Goal: Task Accomplishment & Management: Use online tool/utility

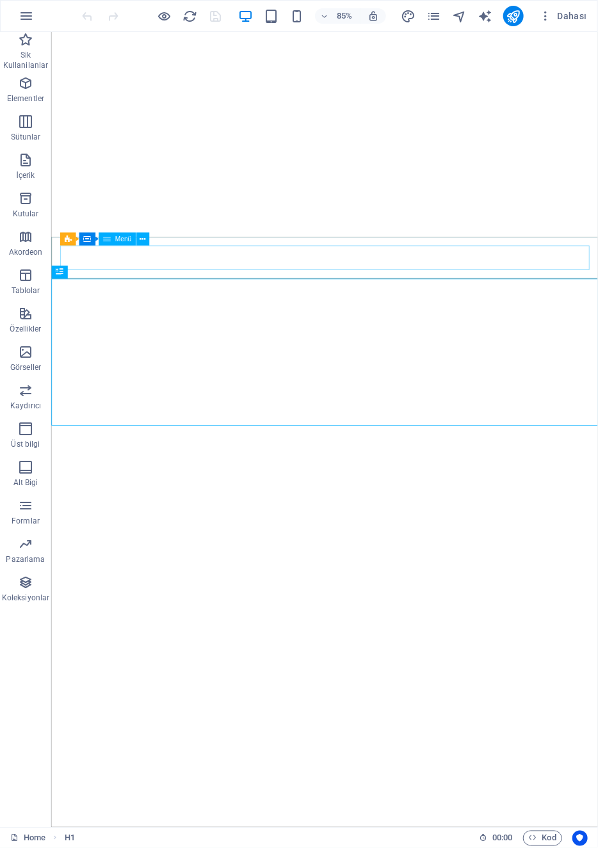
click at [120, 240] on span "Menü" at bounding box center [123, 239] width 17 height 6
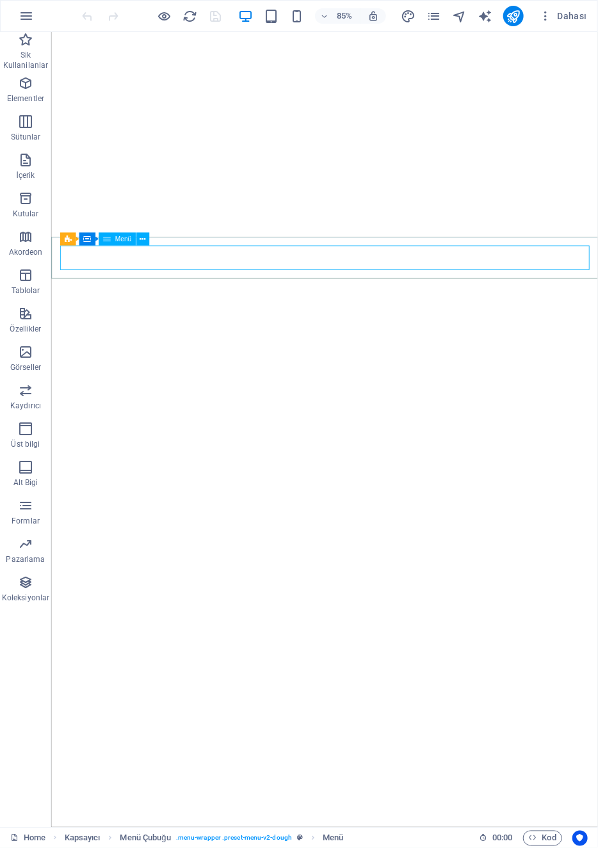
click at [126, 245] on div "Menü" at bounding box center [117, 239] width 37 height 13
click at [124, 239] on span "Menü" at bounding box center [123, 239] width 17 height 6
select select
select select "primary"
select select "default"
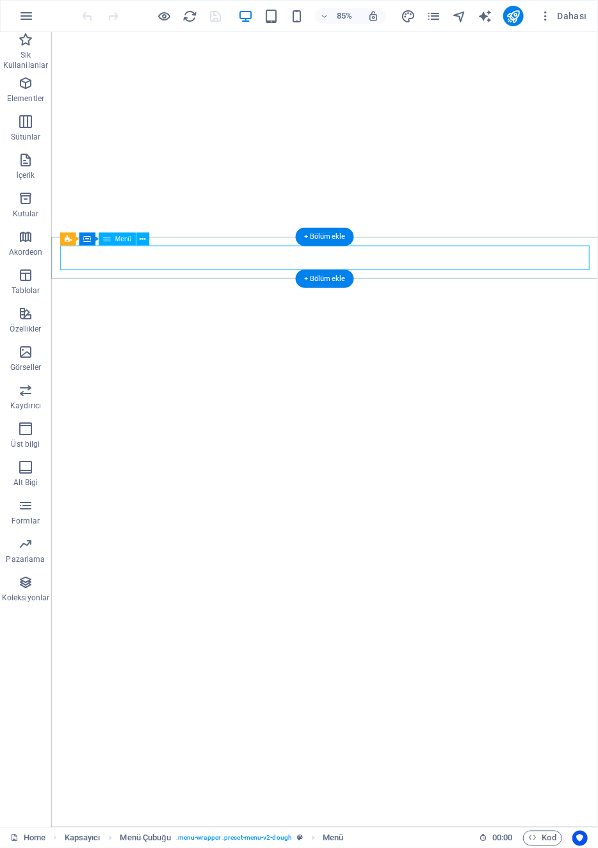
select select
select select "default"
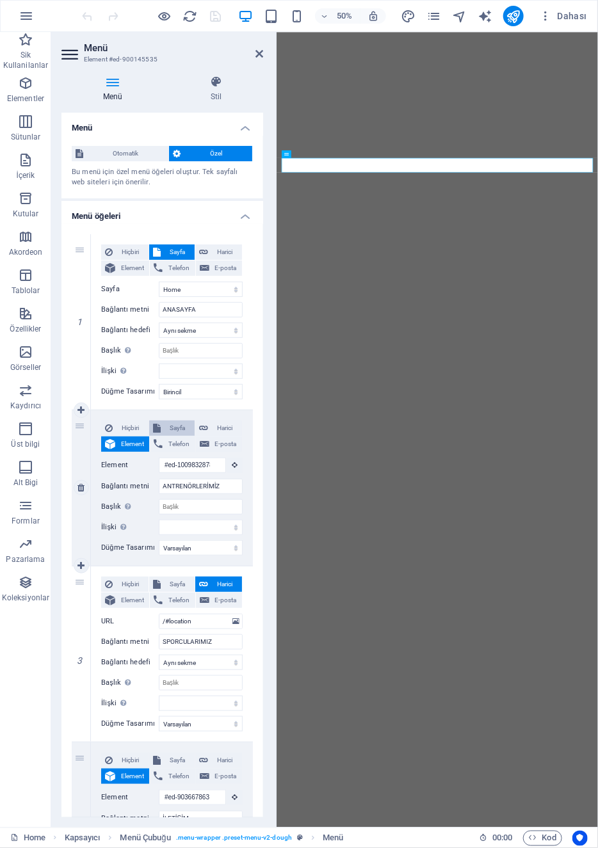
click at [170, 426] on span "Sayfa" at bounding box center [178, 428] width 26 height 15
select select
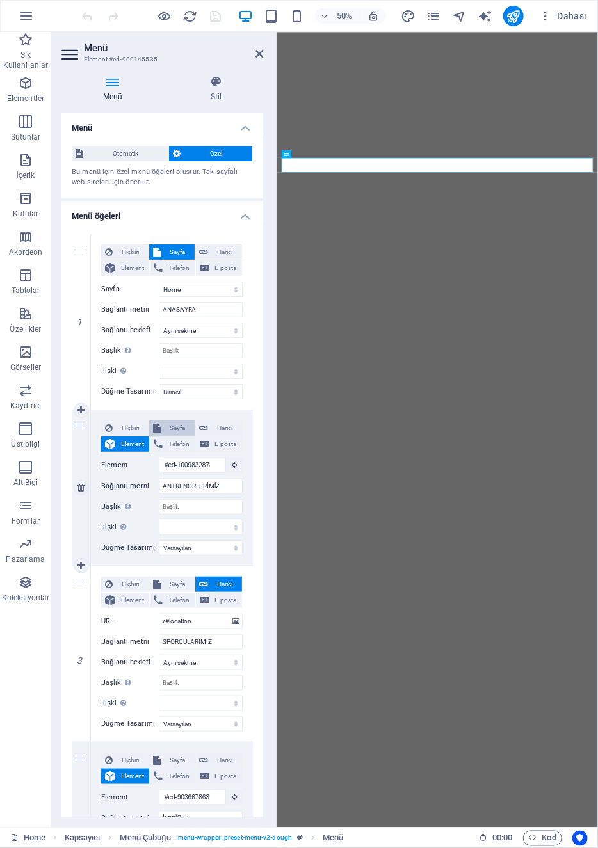
select select
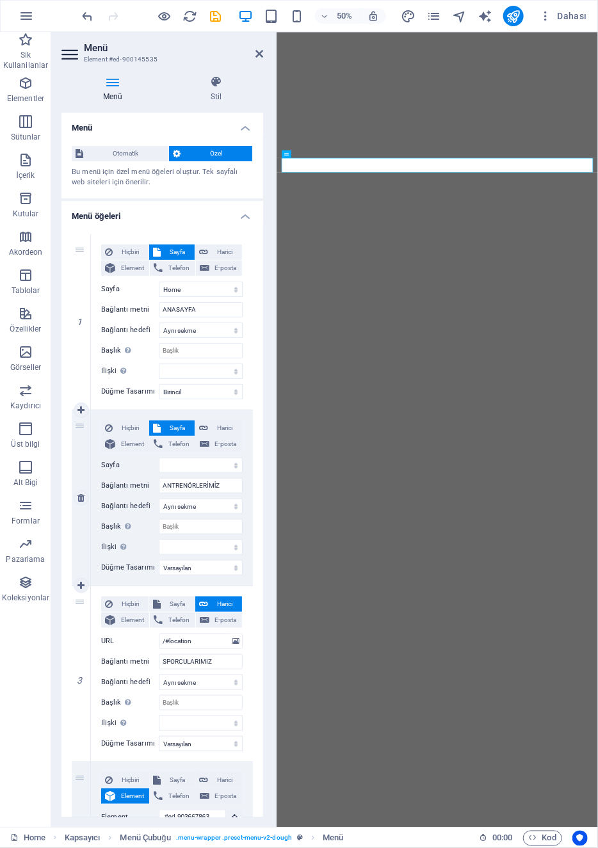
click at [118, 449] on button "Element" at bounding box center [125, 444] width 48 height 15
select select
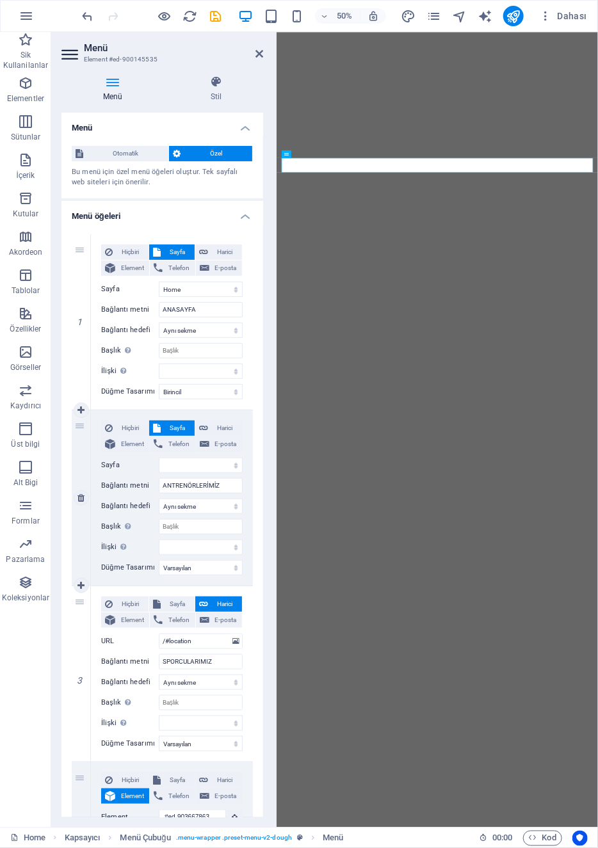
select select
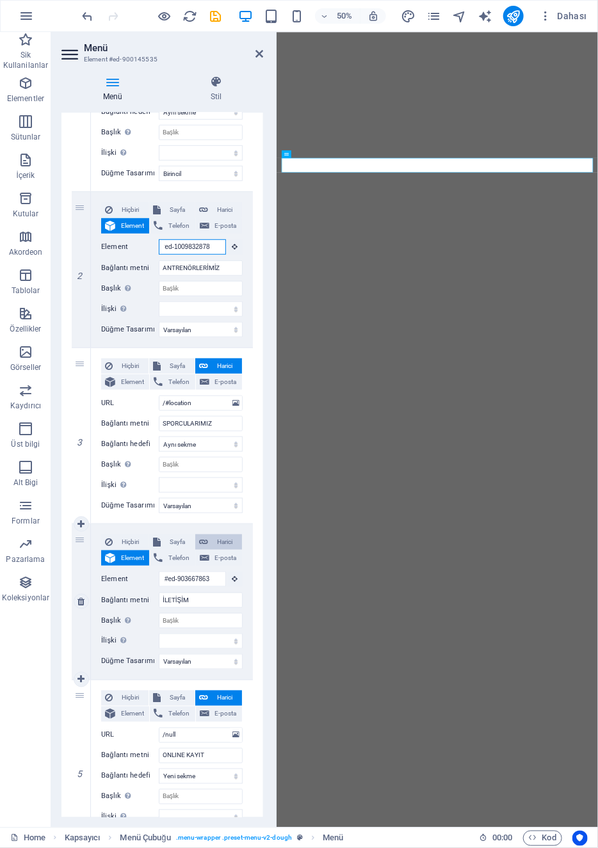
scroll to position [290, 0]
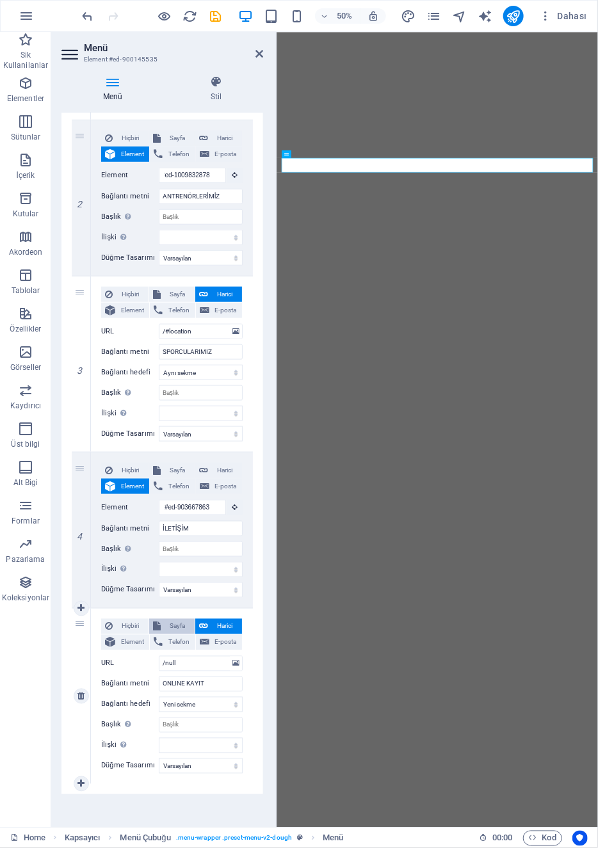
click at [175, 630] on span "Sayfa" at bounding box center [178, 626] width 26 height 15
select select
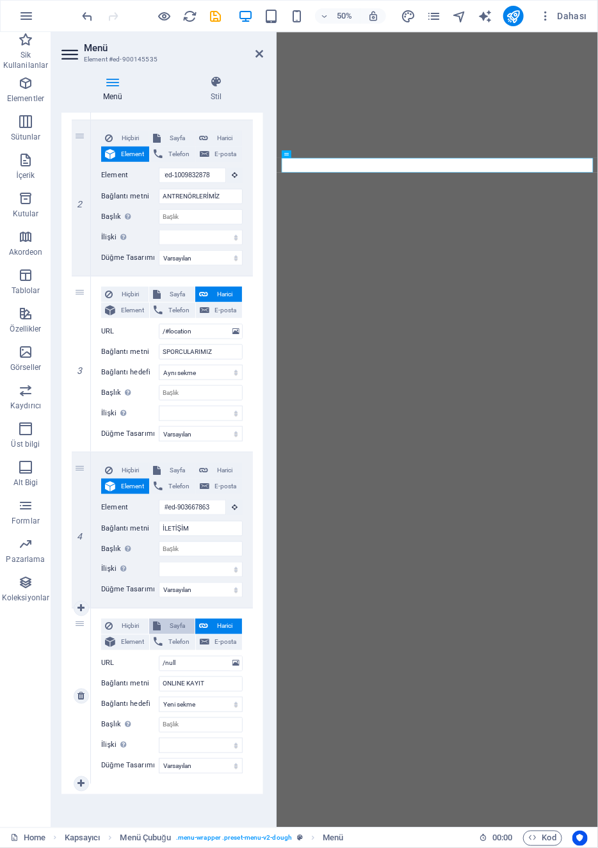
select select
click at [222, 665] on select "Home" at bounding box center [201, 663] width 84 height 15
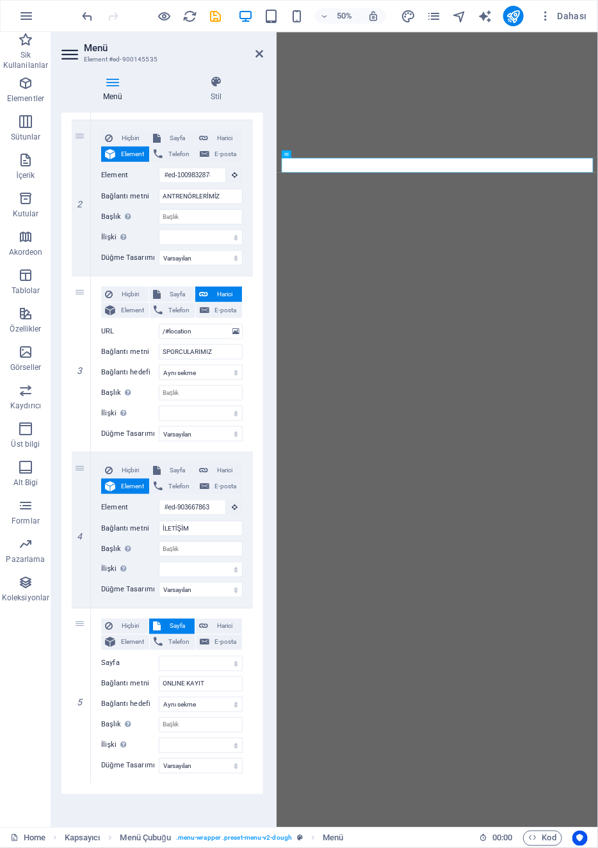
click at [266, 729] on div "Menü Stil Menü Otomatik Özel Bu menü için özel menü öğeleri oluştur. Tek sayfal…" at bounding box center [162, 446] width 222 height 763
click at [218, 625] on span "Harici" at bounding box center [225, 626] width 26 height 15
select select
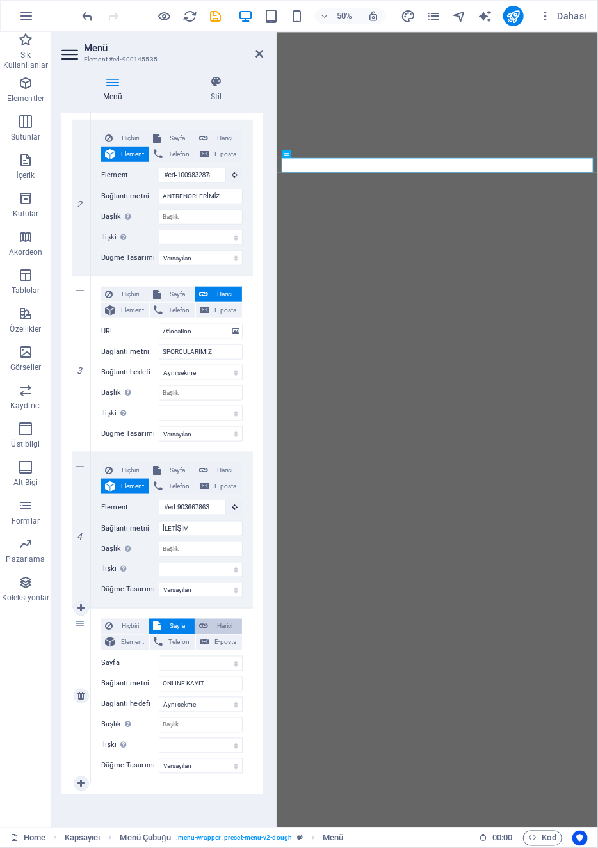
select select
select select "blank"
select select
click at [259, 46] on h2 "Menü" at bounding box center [173, 48] width 179 height 12
click at [265, 49] on aside "Menü Element #ed-900145535 Menü Stil Menü Otomatik Özel Bu menü için özel menü …" at bounding box center [163, 430] width 225 height 796
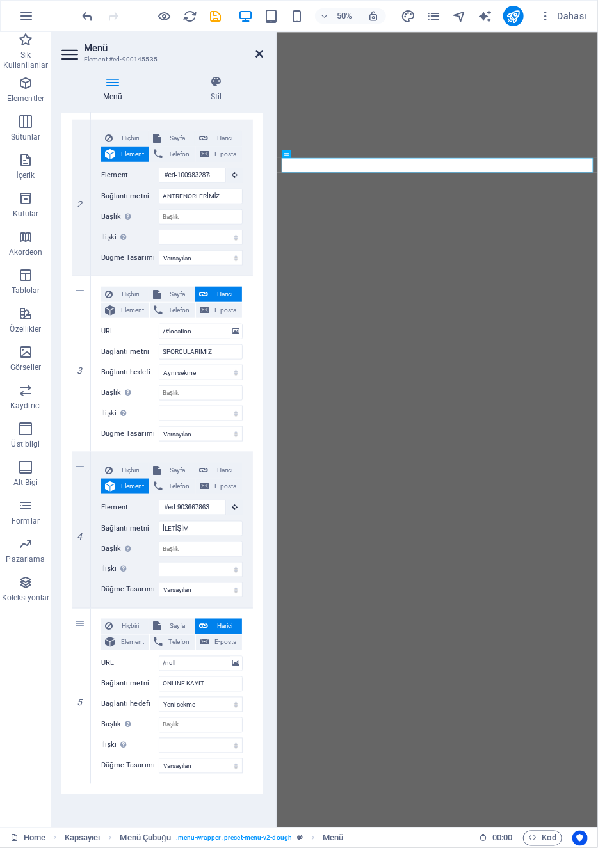
click at [257, 50] on icon at bounding box center [259, 54] width 8 height 10
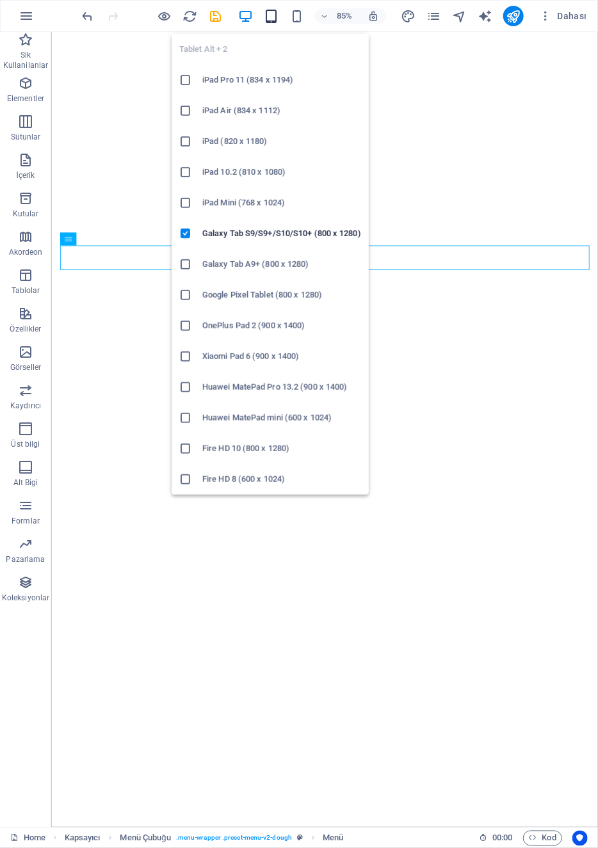
click at [266, 13] on icon "button" at bounding box center [271, 16] width 15 height 15
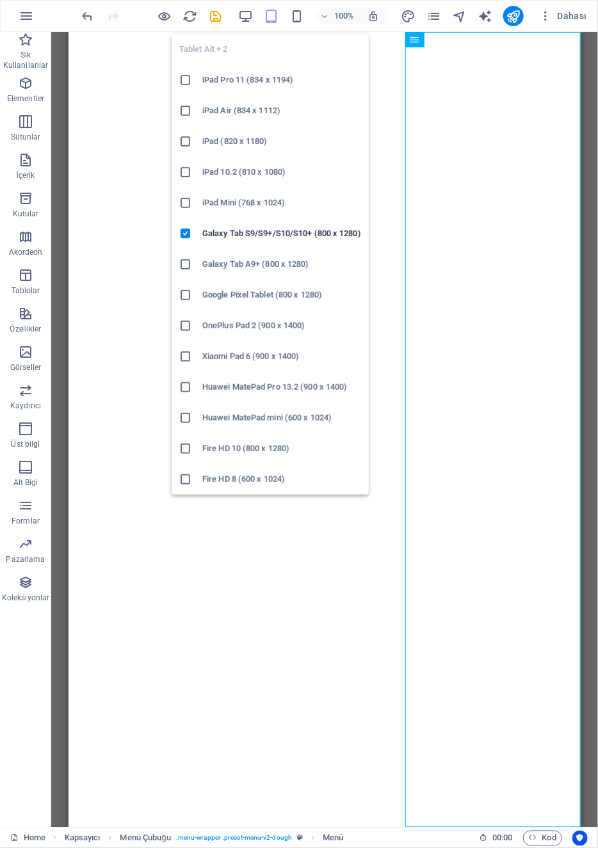
click at [269, 15] on icon "button" at bounding box center [271, 16] width 15 height 15
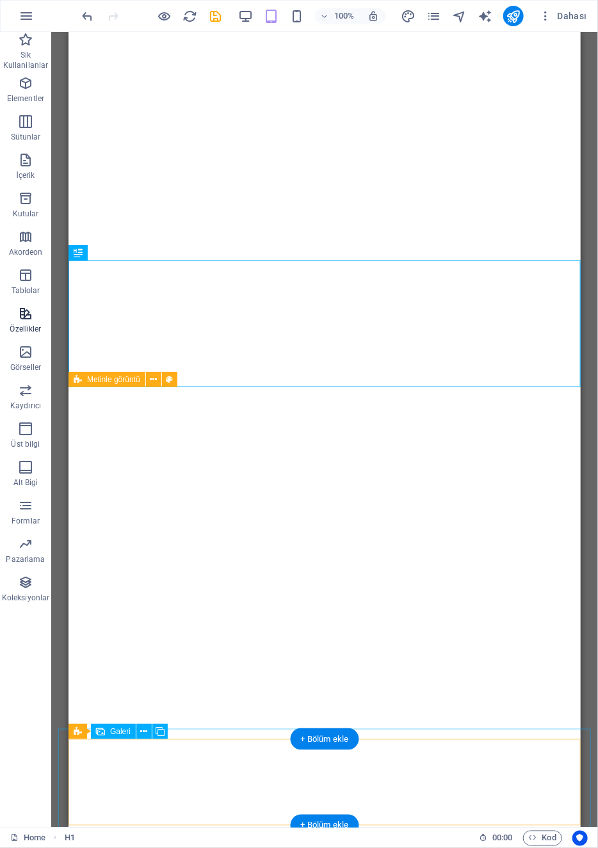
click at [26, 325] on p "Özellikler" at bounding box center [25, 329] width 31 height 10
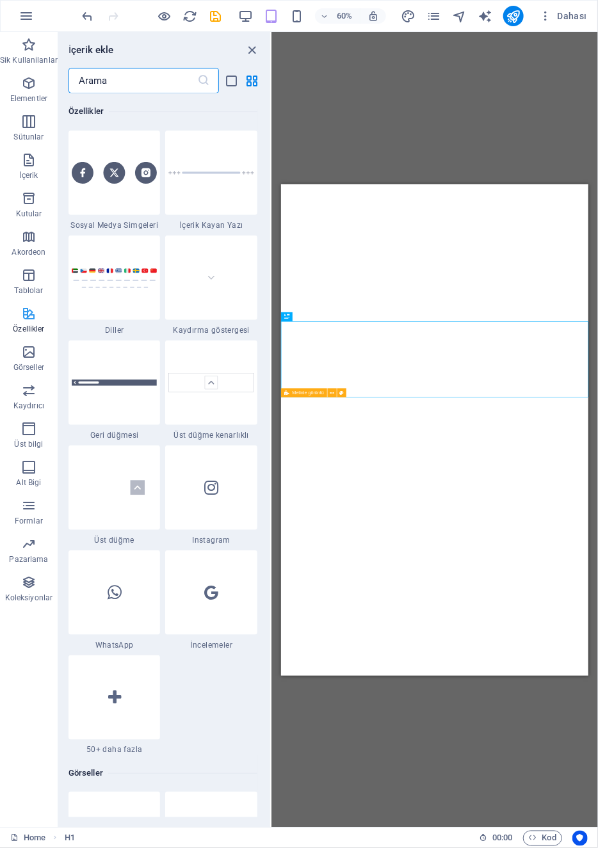
scroll to position [5835, 0]
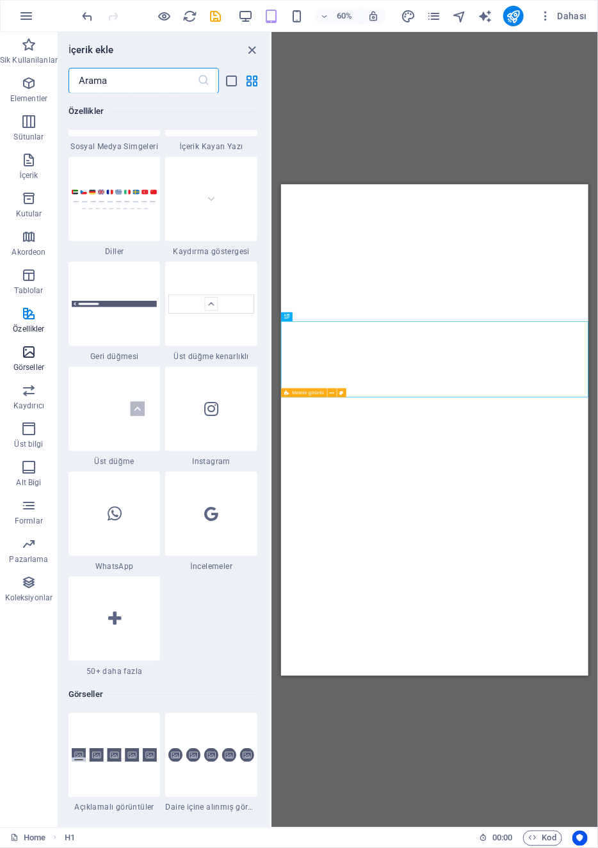
click at [35, 343] on button "Görseller" at bounding box center [29, 358] width 58 height 38
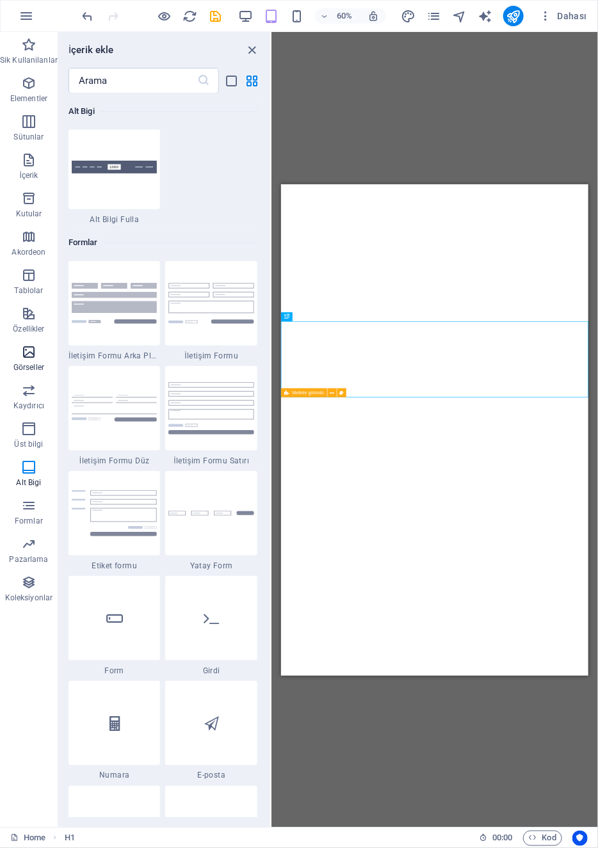
scroll to position [9216, 0]
click at [121, 501] on img at bounding box center [115, 513] width 86 height 47
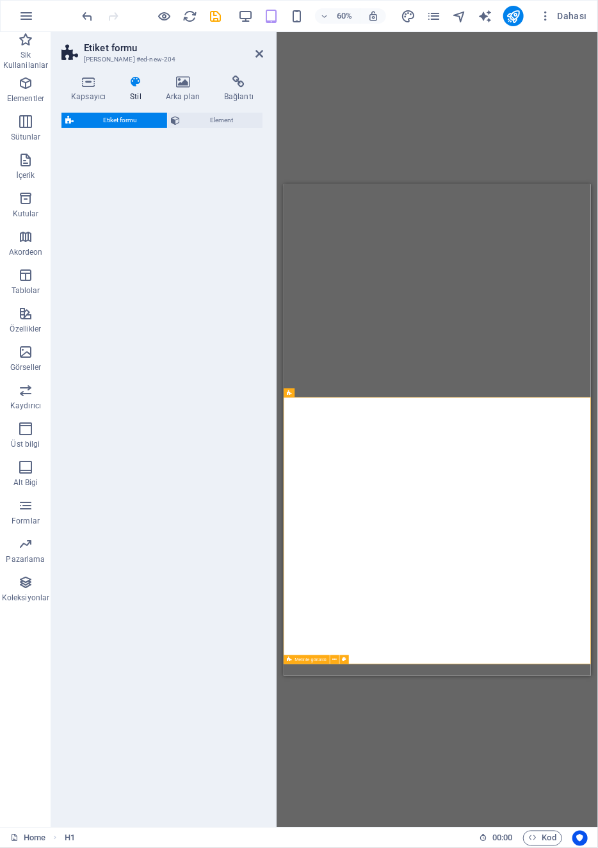
select select "rem"
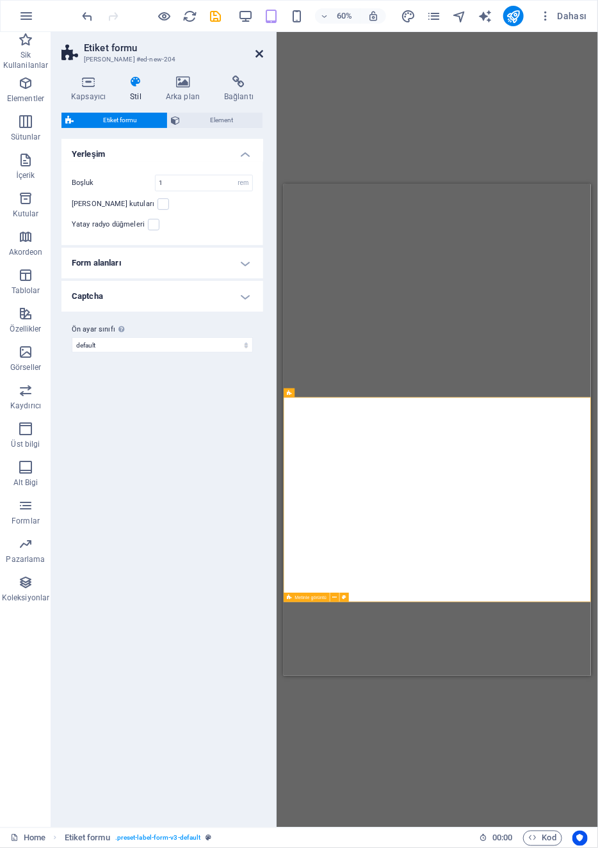
click at [262, 50] on icon at bounding box center [259, 54] width 8 height 10
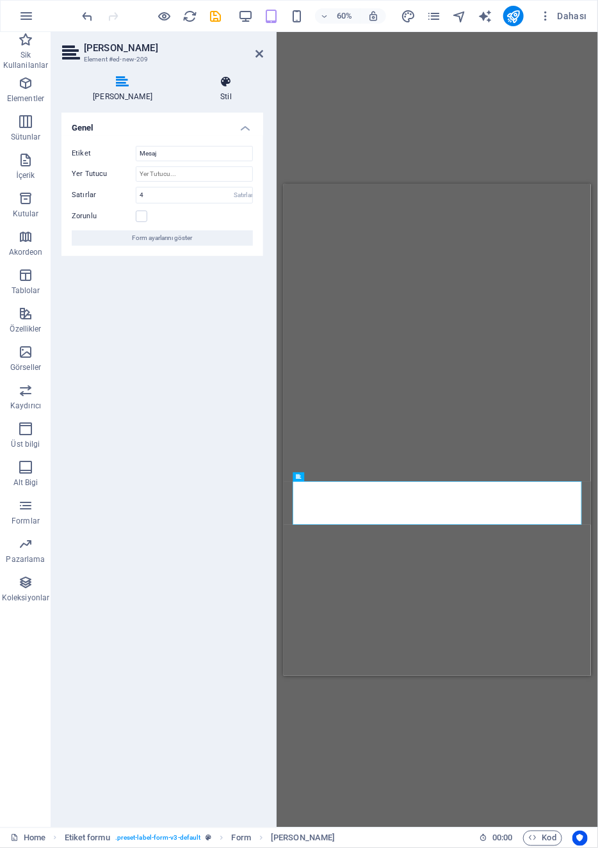
click at [218, 90] on h4 "Stil" at bounding box center [226, 89] width 74 height 27
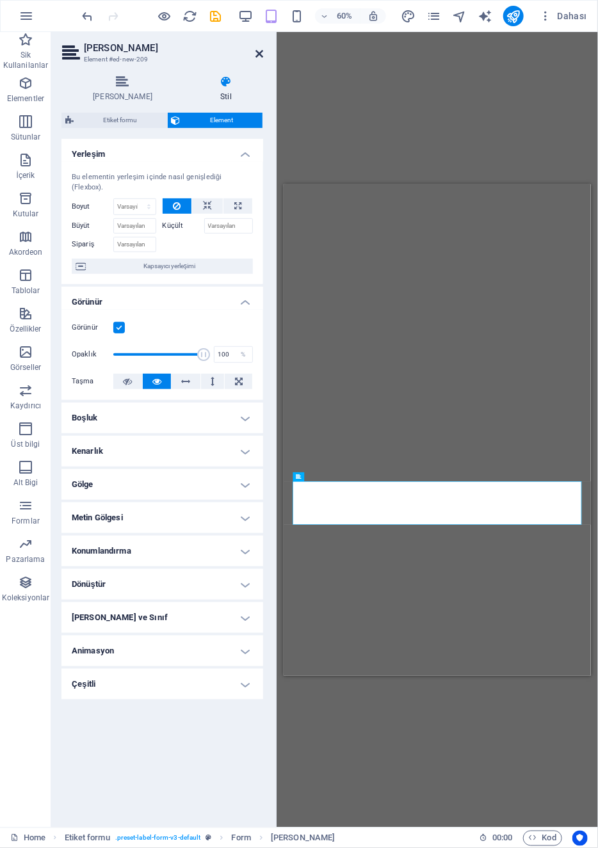
click at [259, 56] on icon at bounding box center [259, 54] width 8 height 10
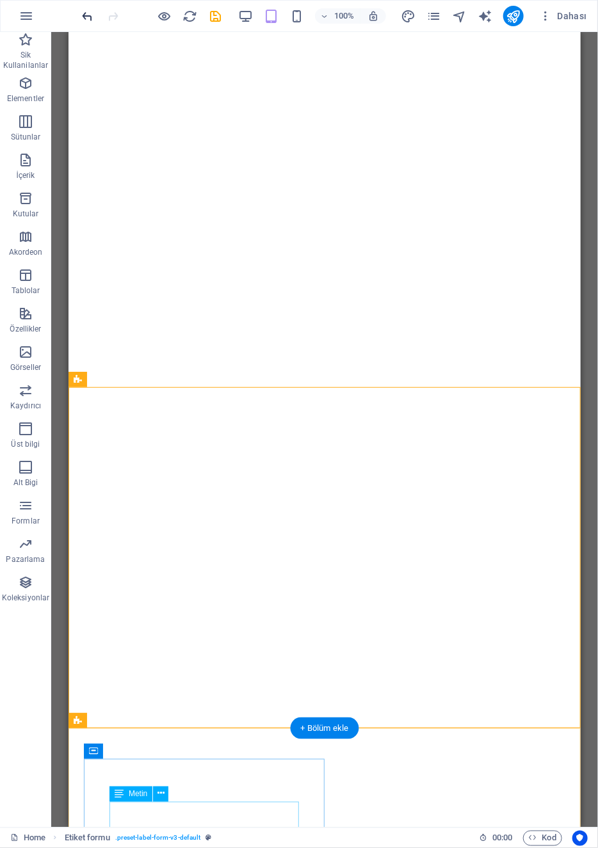
click at [82, 14] on icon "undo" at bounding box center [88, 16] width 15 height 15
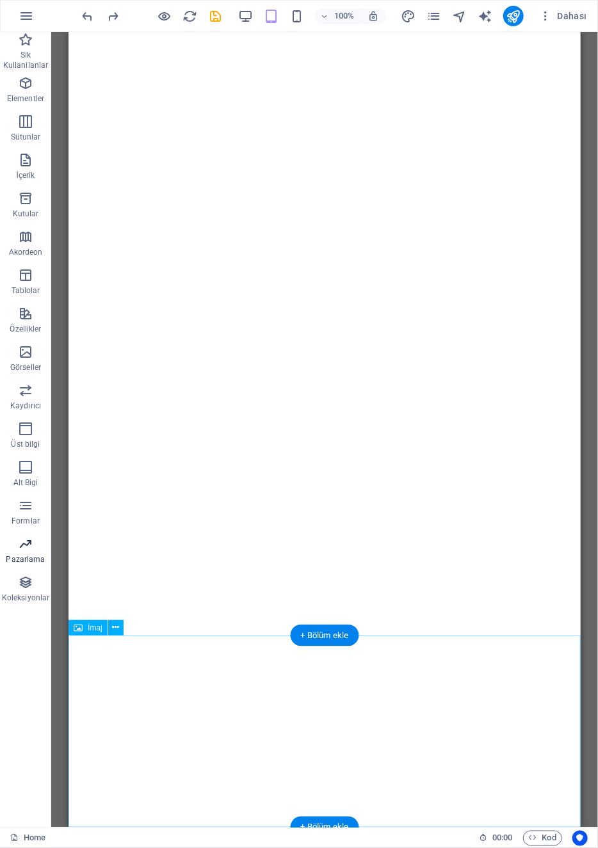
click at [24, 565] on span "Pazarlama" at bounding box center [25, 552] width 51 height 31
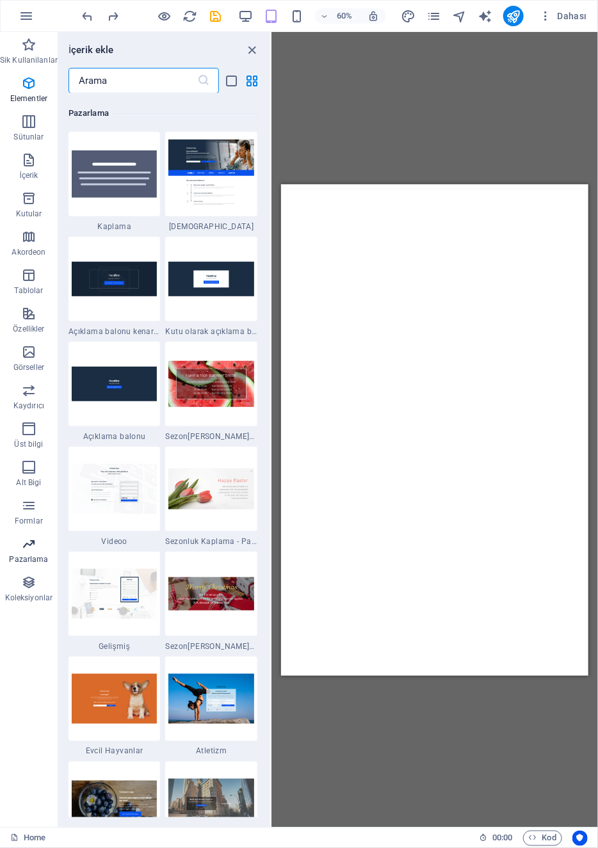
scroll to position [10429, 0]
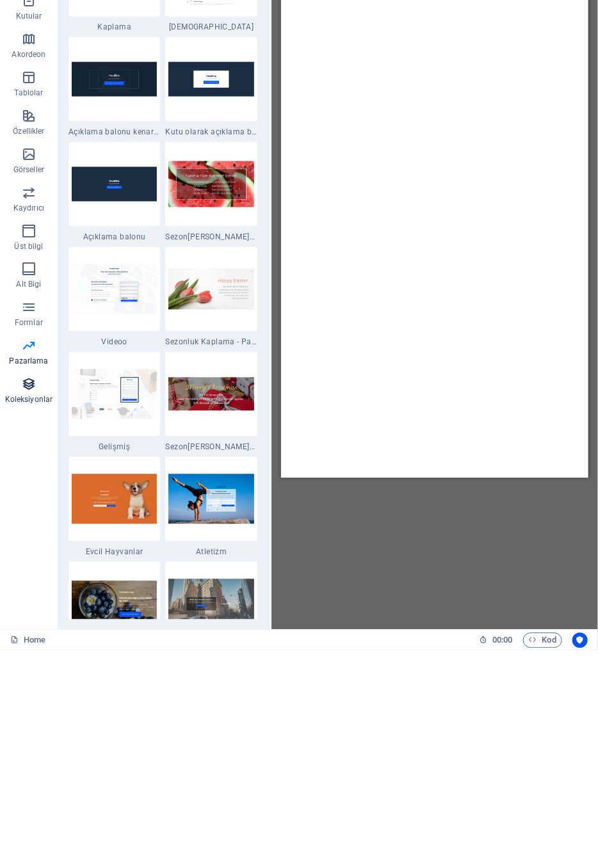
click at [31, 592] on span "Koleksiyonlar" at bounding box center [29, 590] width 58 height 31
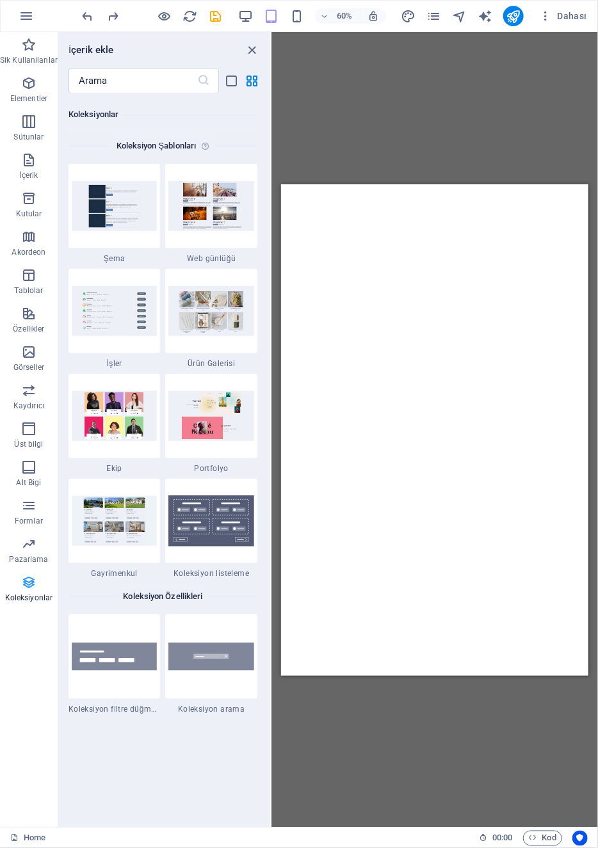
scroll to position [11720, 0]
